Goal: Transaction & Acquisition: Book appointment/travel/reservation

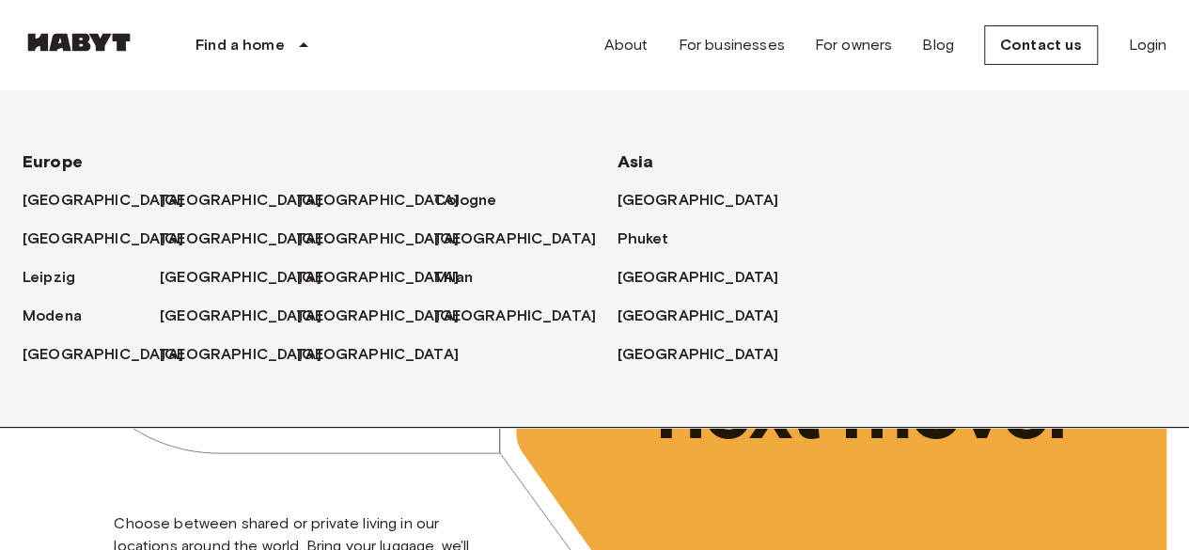
click at [194, 183] on div "[GEOGRAPHIC_DATA]" at bounding box center [228, 193] width 137 height 39
click at [190, 200] on font "[GEOGRAPHIC_DATA]" at bounding box center [245, 200] width 162 height 18
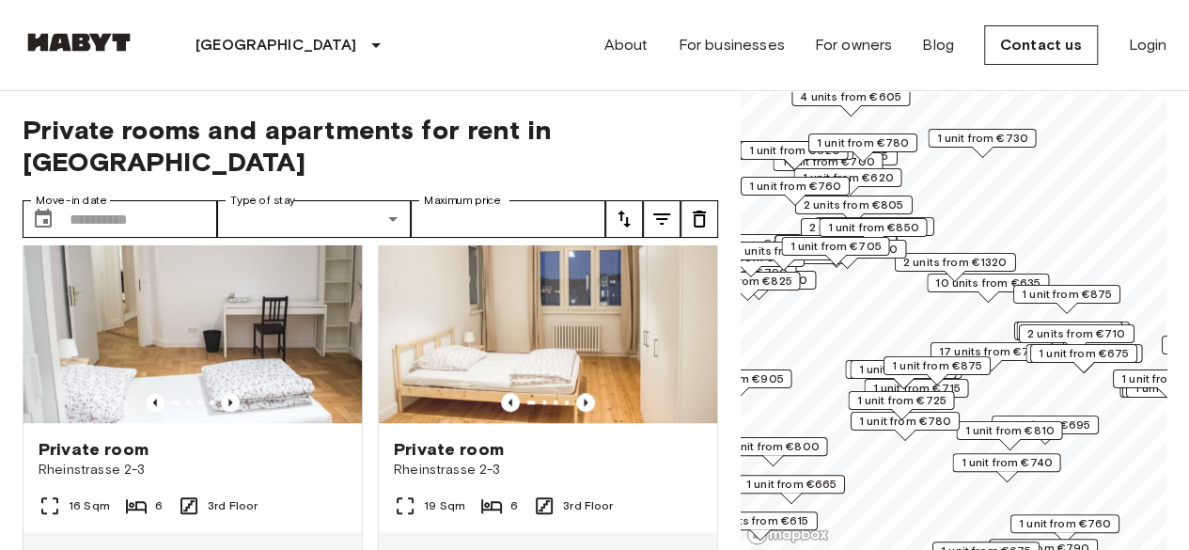
scroll to position [846, 0]
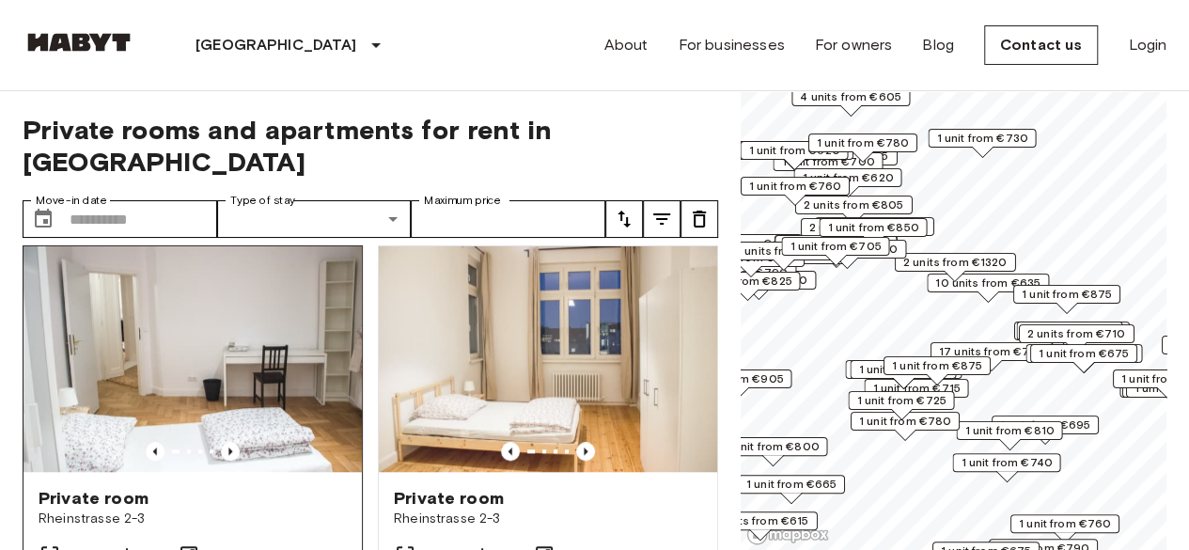
click at [242, 377] on img at bounding box center [192, 359] width 338 height 226
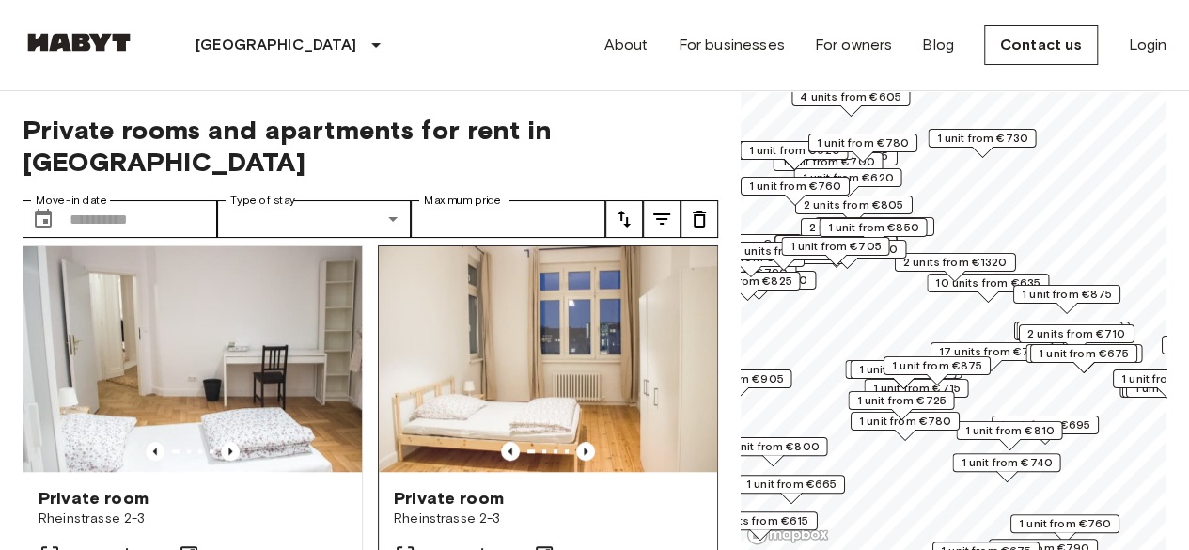
click at [500, 313] on img at bounding box center [548, 359] width 338 height 226
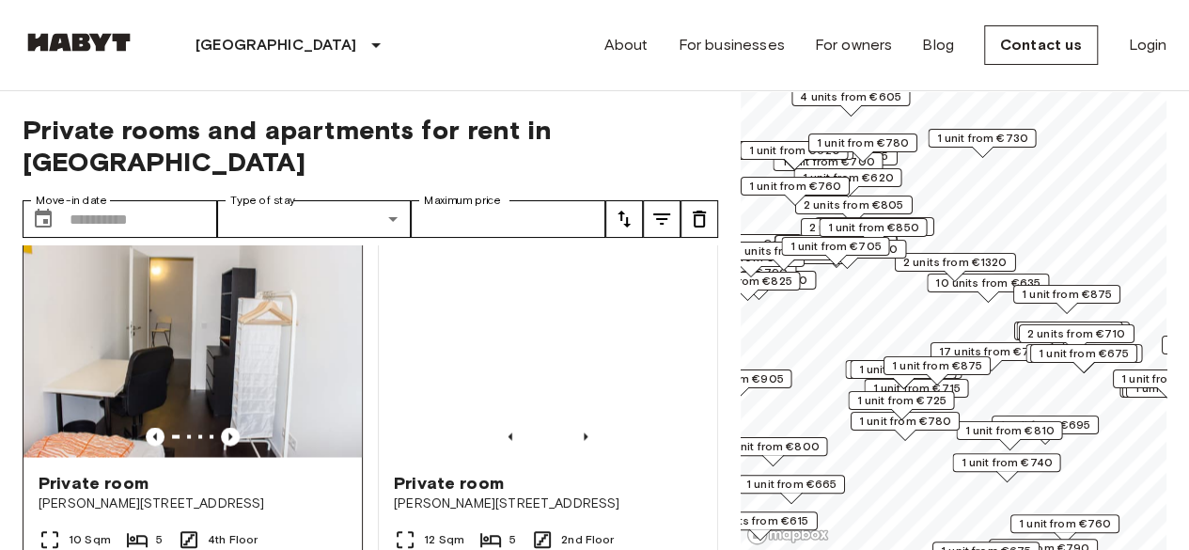
scroll to position [1128, 0]
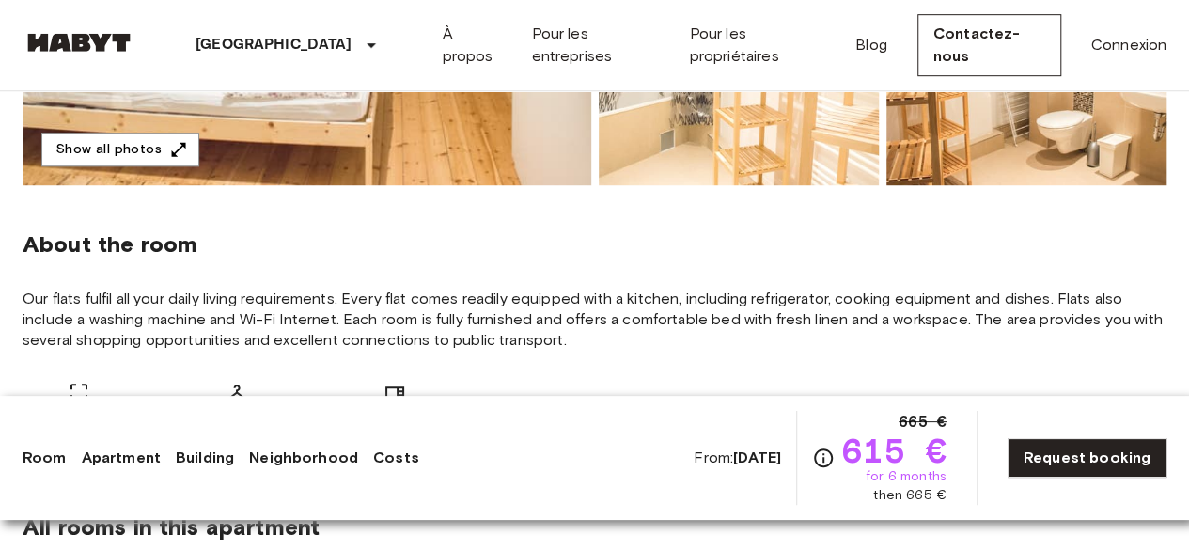
scroll to position [658, 0]
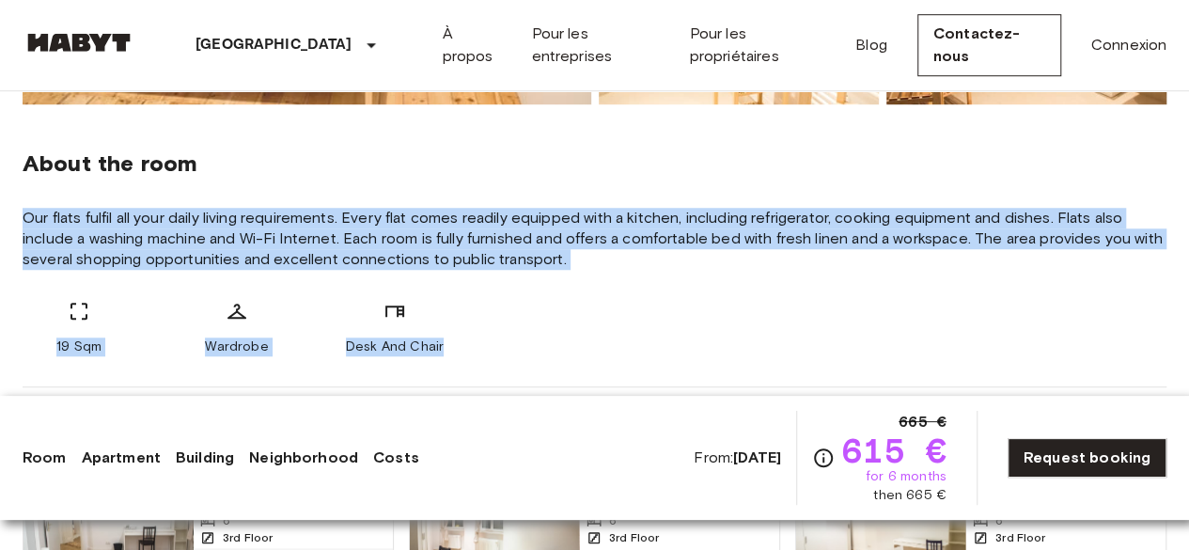
drag, startPoint x: 15, startPoint y: 210, endPoint x: 483, endPoint y: 351, distance: 488.8
copy div "Our flats fulfil all your daily living requirements. Every flat comes readily e…"
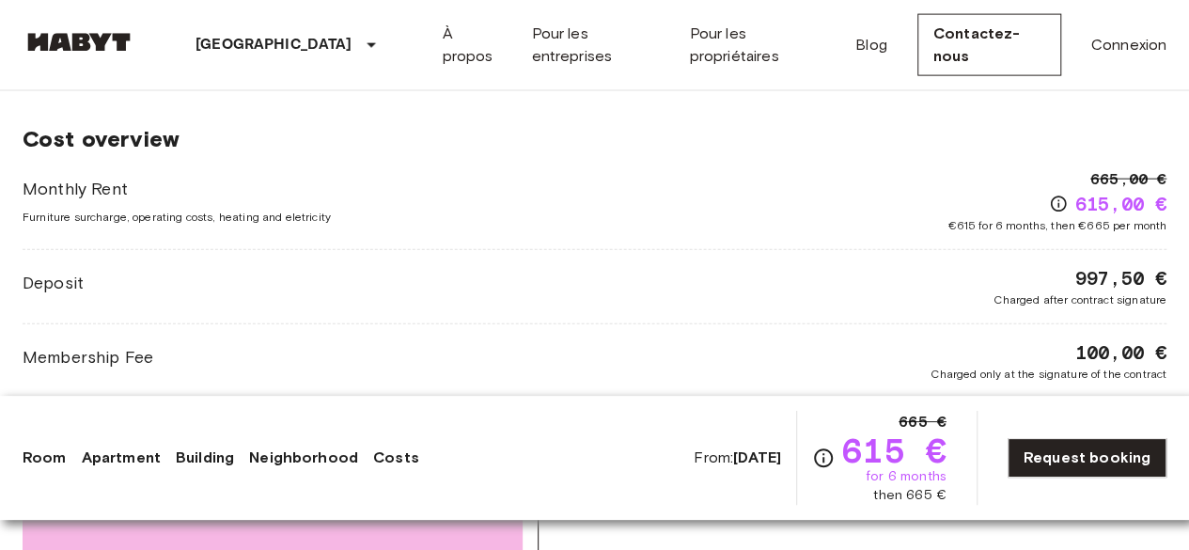
scroll to position [2162, 0]
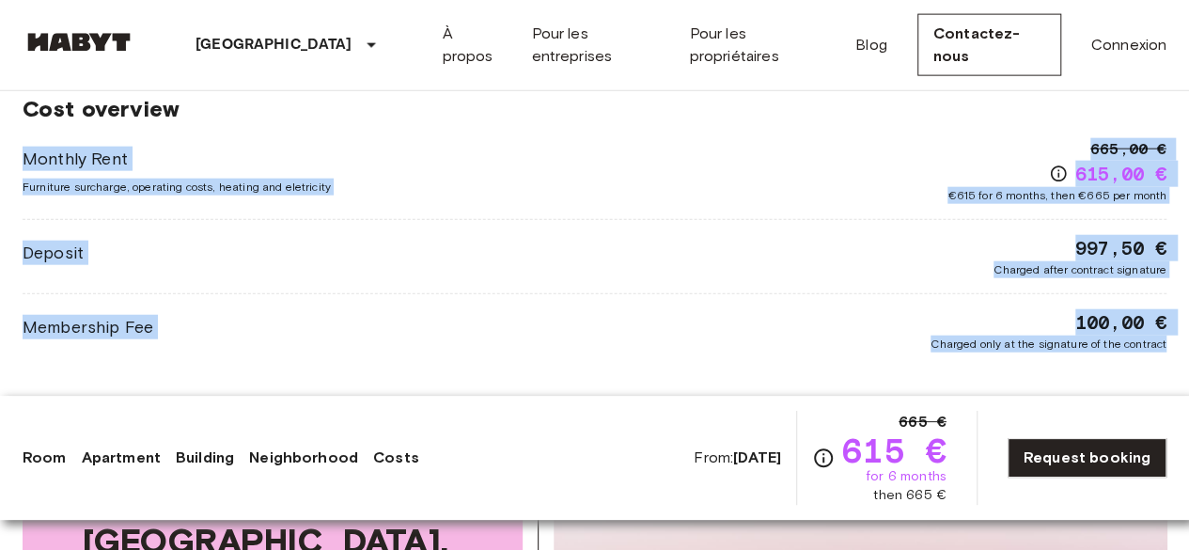
copy div "Monthly Rent Furniture surcharge, operating costs, heating and eletricity 665,0…"
drag, startPoint x: 15, startPoint y: 144, endPoint x: 1194, endPoint y: 377, distance: 1201.4
click at [1188, 377] on html "[GEOGRAPHIC_DATA] [GEOGRAPHIC_DATA] [GEOGRAPHIC_DATA] [GEOGRAPHIC_DATA] [GEOGRA…" at bounding box center [594, 363] width 1189 height 5051
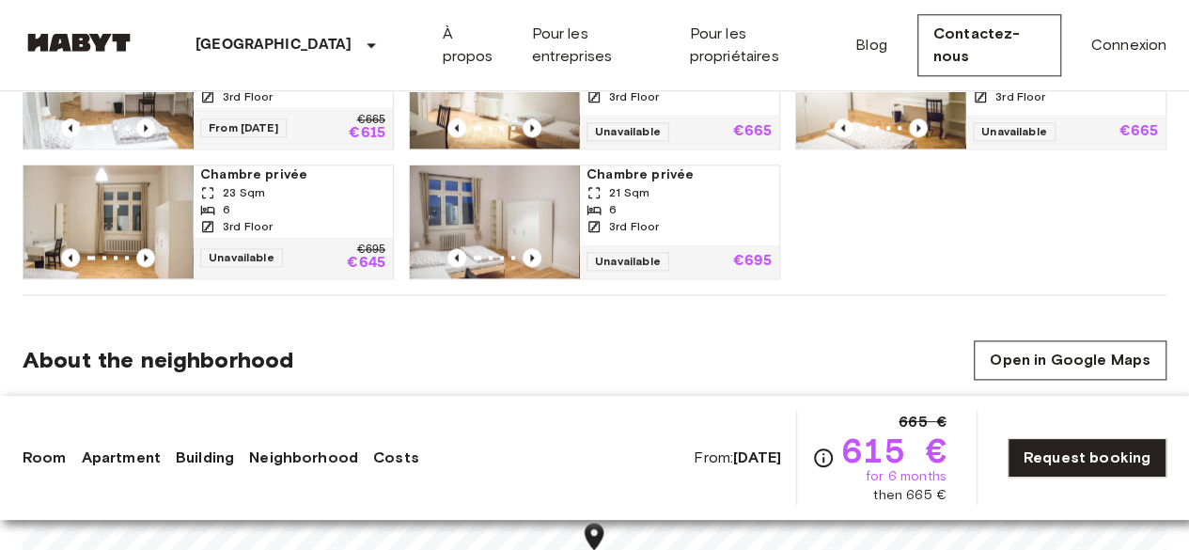
scroll to position [0, 0]
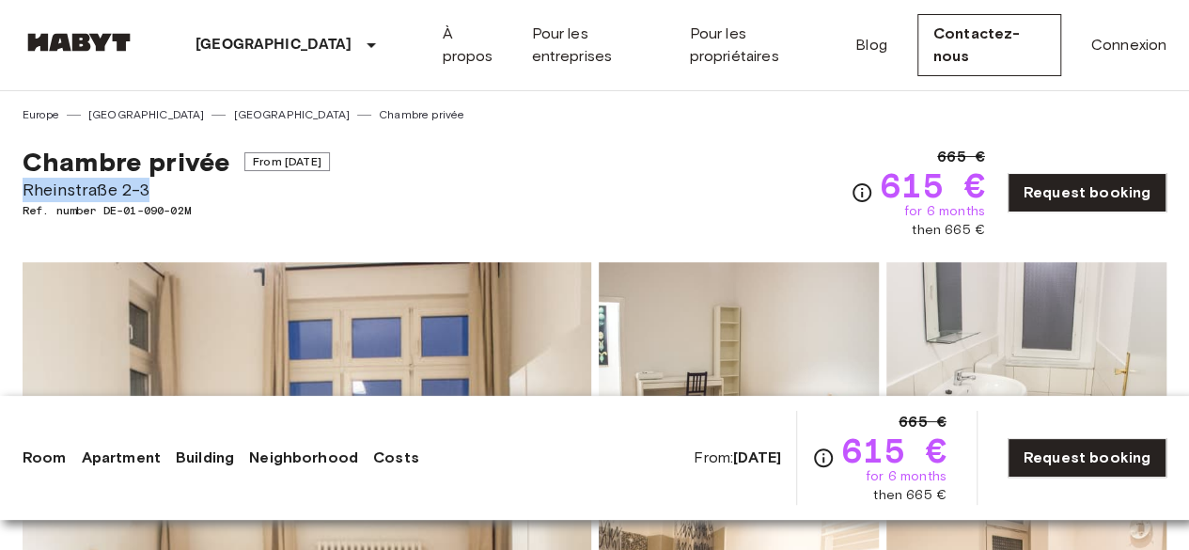
drag, startPoint x: 158, startPoint y: 192, endPoint x: 0, endPoint y: 192, distance: 157.9
copy span "Rheinstraße 2-3"
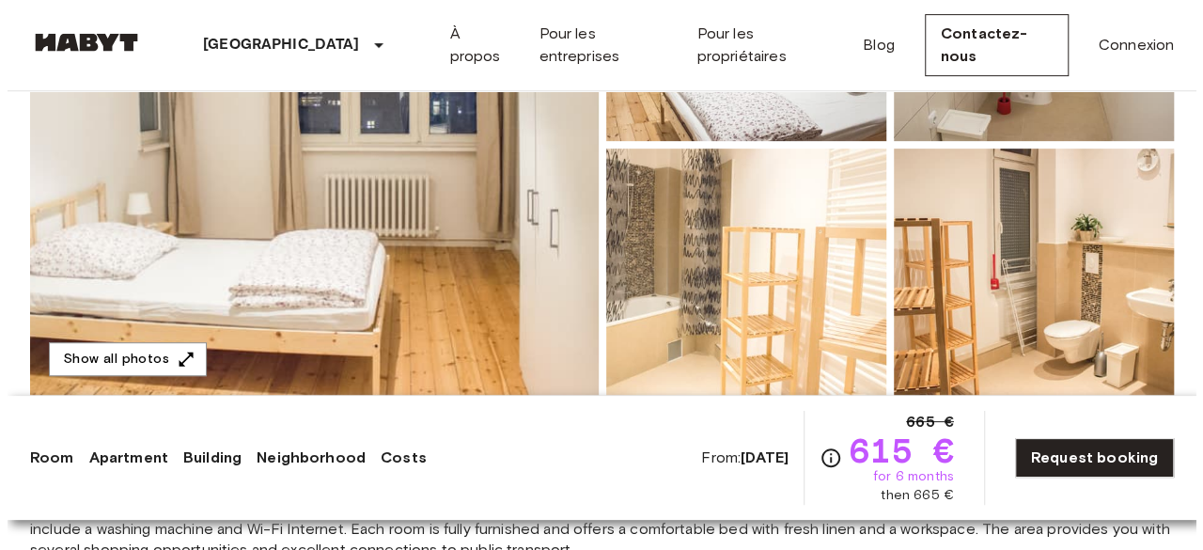
scroll to position [470, 0]
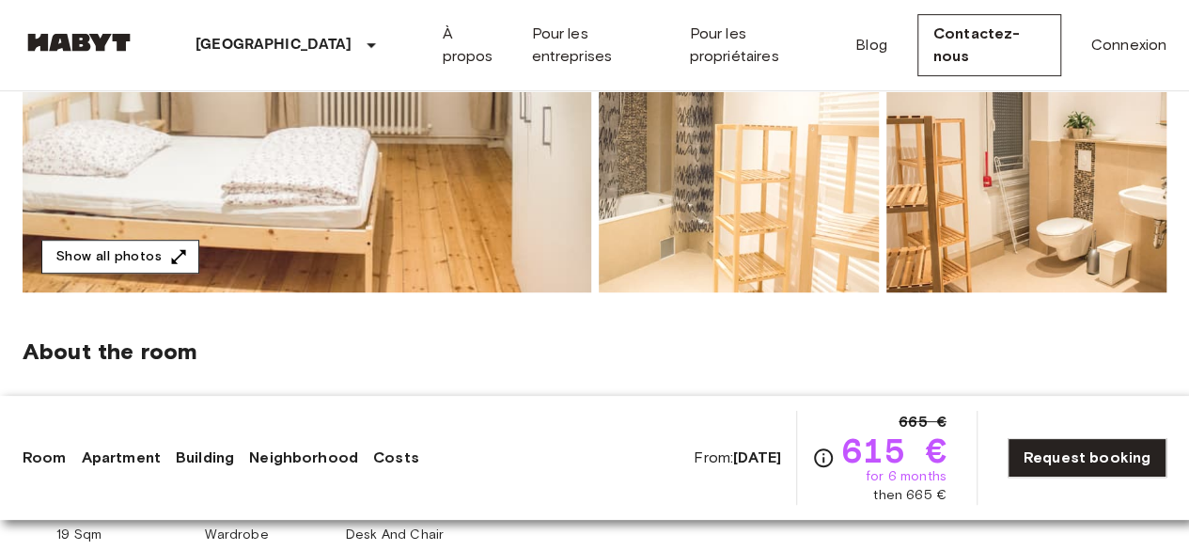
click at [145, 256] on button "Show all photos" at bounding box center [120, 257] width 158 height 35
